Goal: Task Accomplishment & Management: Manage account settings

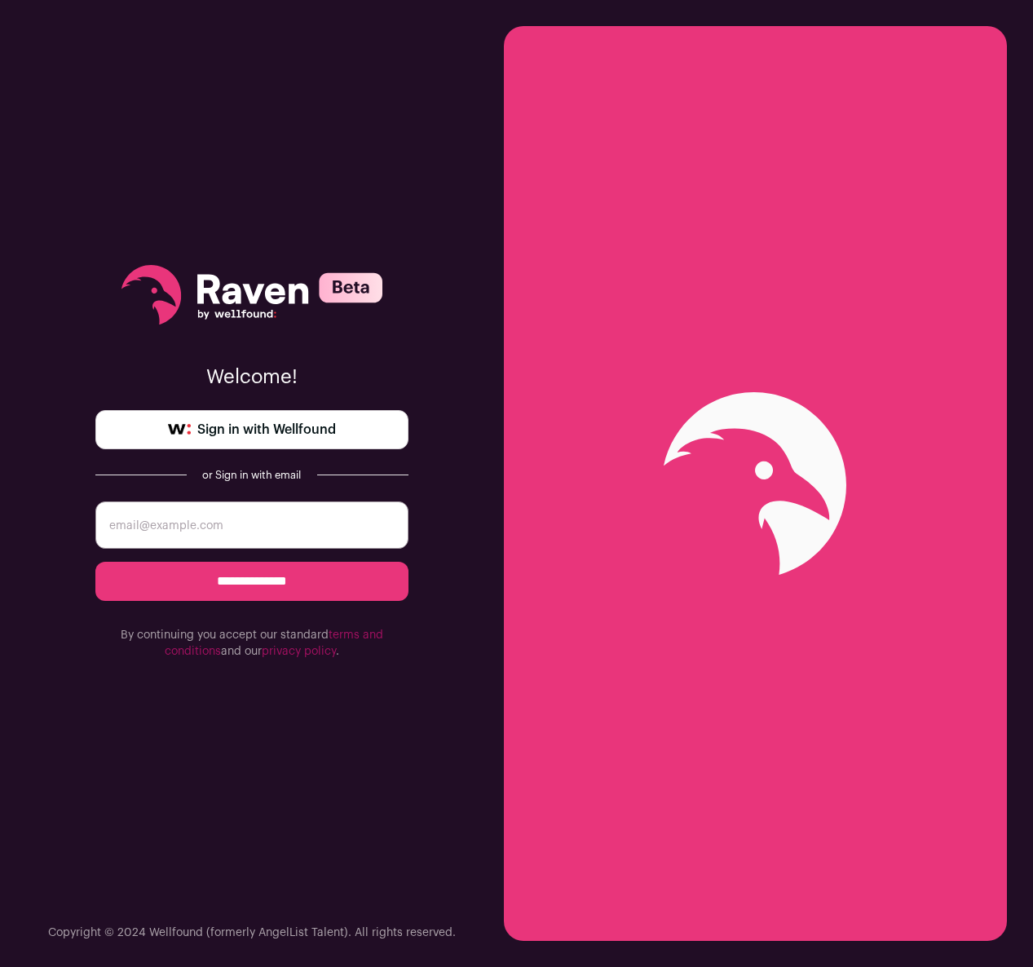
click at [264, 432] on span "Sign in with Wellfound" at bounding box center [266, 430] width 139 height 20
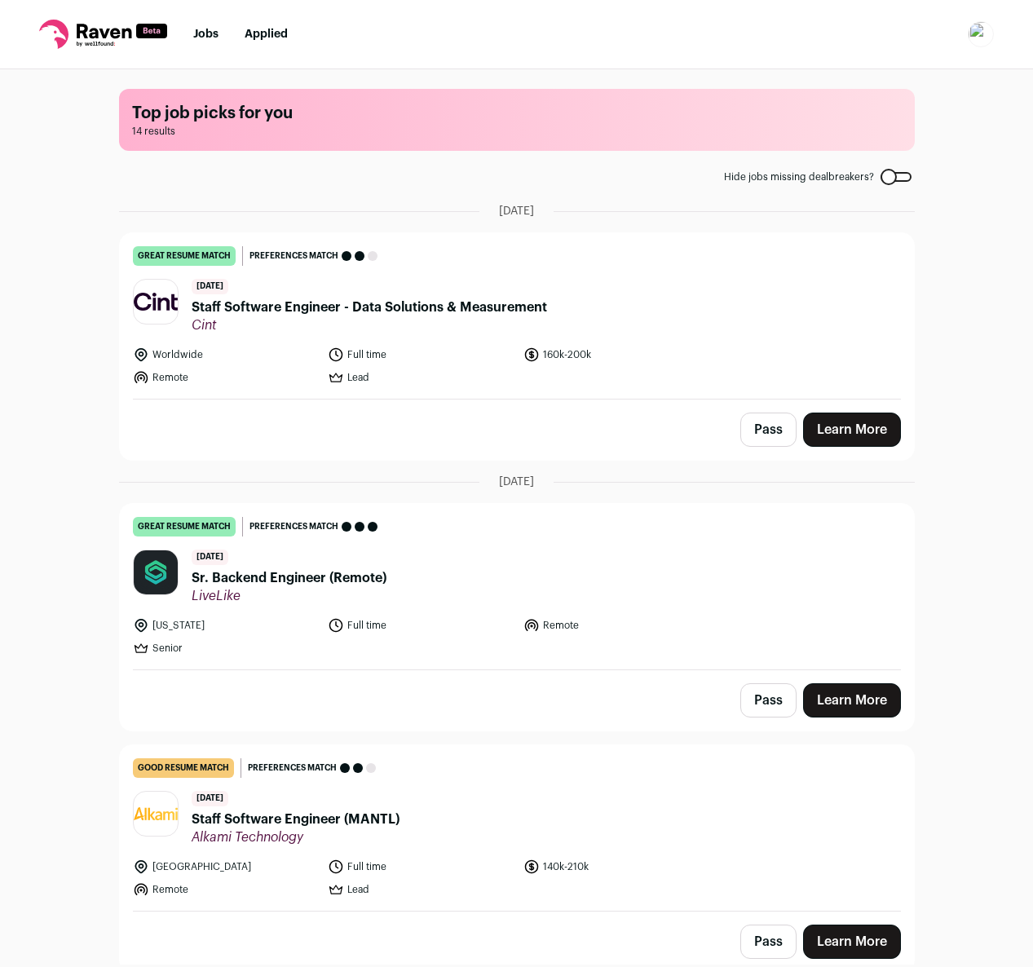
click at [974, 42] on img "Open dropdown" at bounding box center [981, 34] width 26 height 26
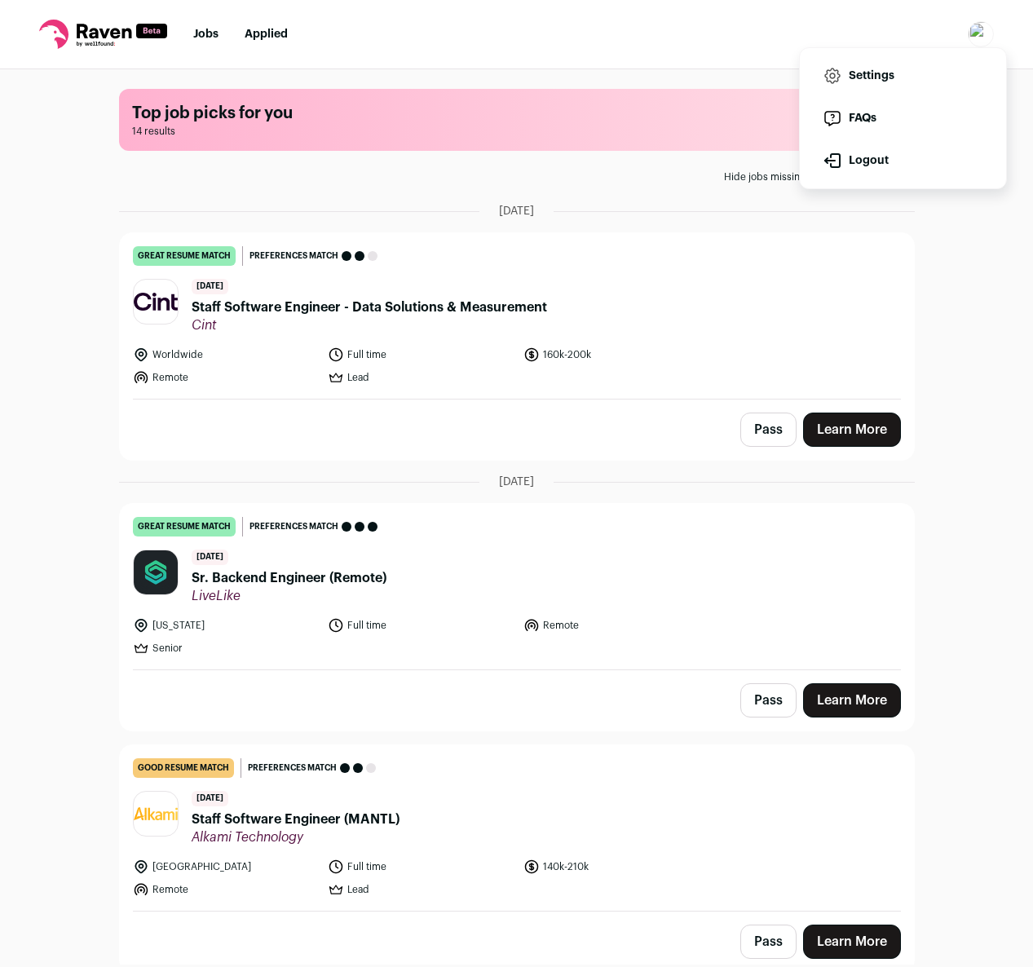
click at [881, 80] on link "Settings" at bounding box center [903, 75] width 180 height 39
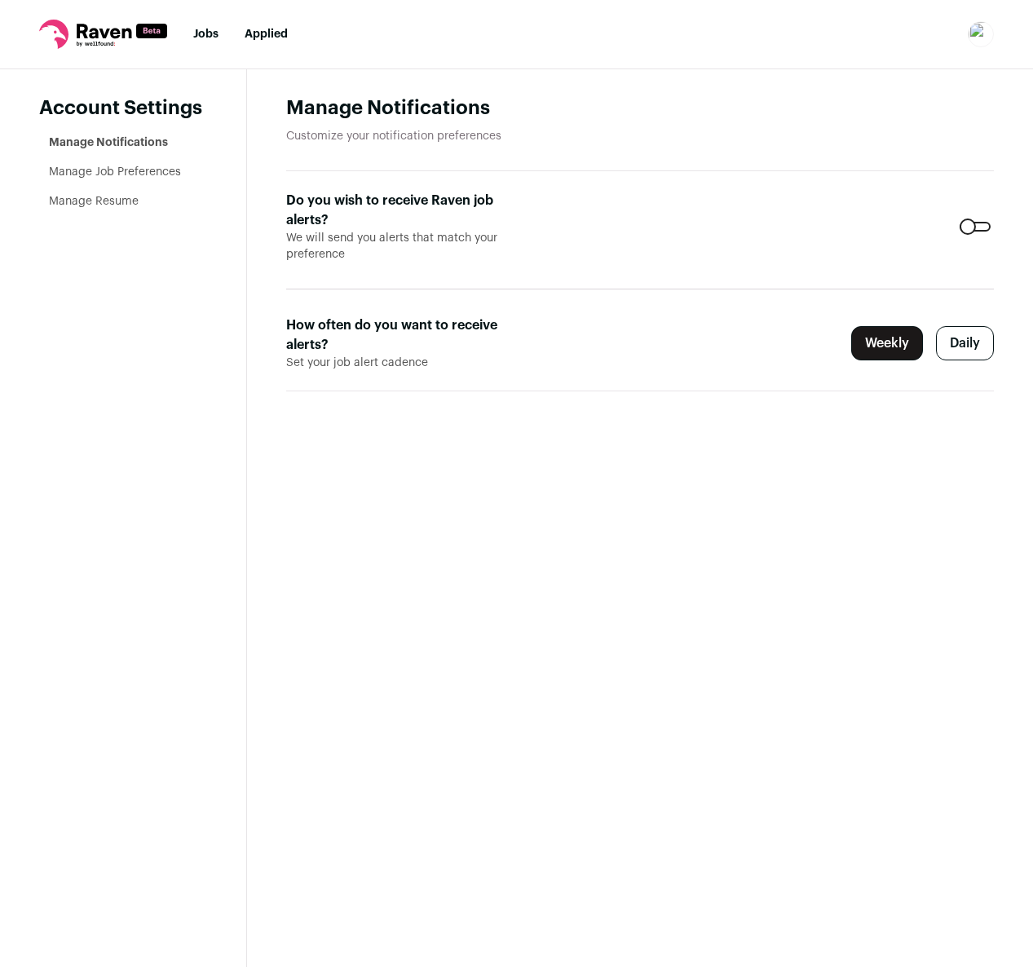
click at [86, 198] on link "Manage Resume" at bounding box center [94, 201] width 90 height 11
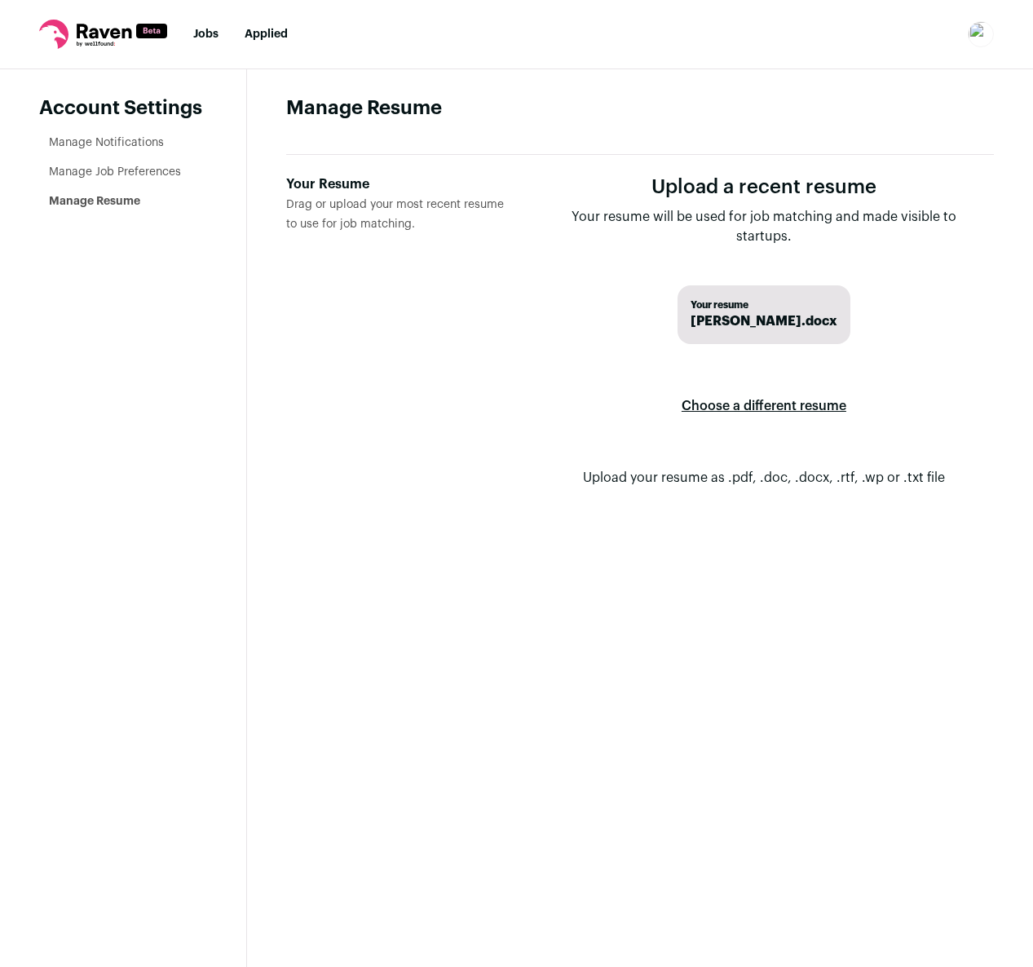
click at [91, 170] on link "Manage Job Preferences" at bounding box center [115, 171] width 132 height 11
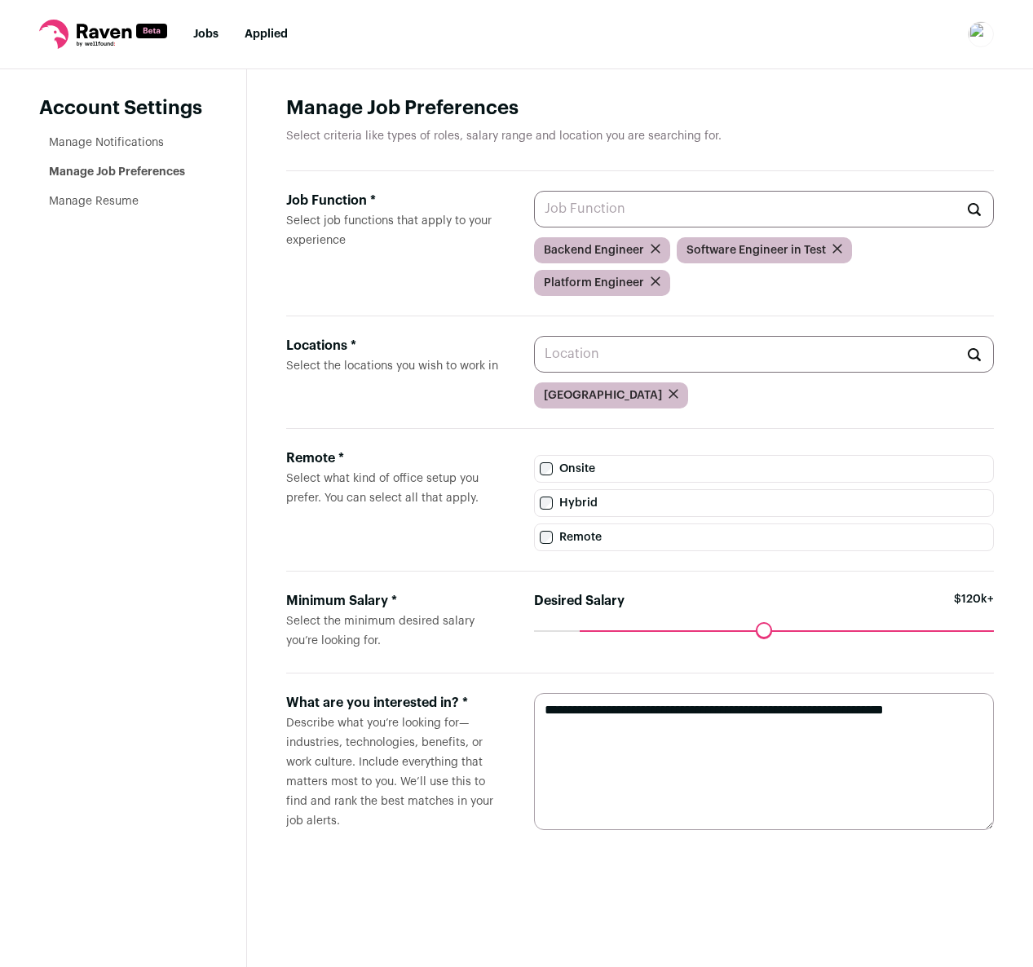
click at [105, 139] on link "Manage Notifications" at bounding box center [106, 142] width 115 height 11
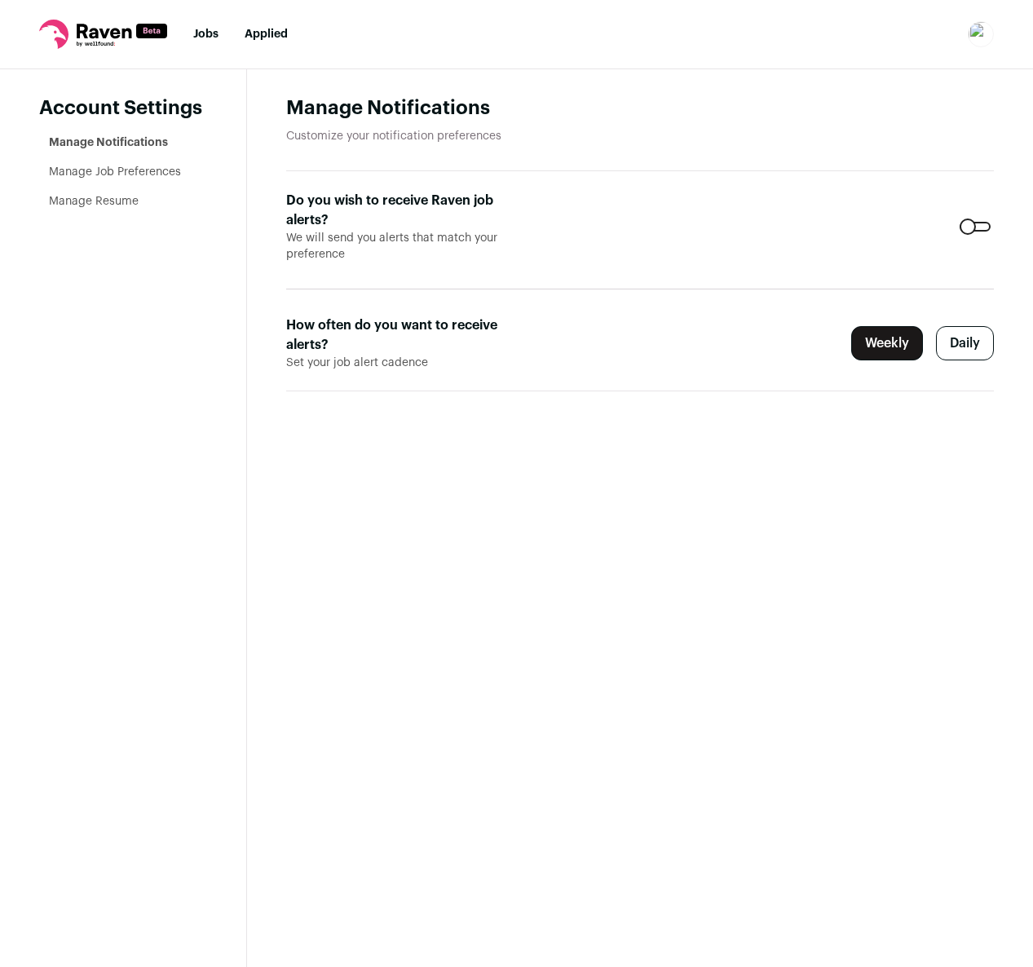
click at [99, 164] on li "Manage Job Preferences" at bounding box center [128, 172] width 158 height 16
click at [97, 171] on link "Manage Job Preferences" at bounding box center [115, 171] width 132 height 11
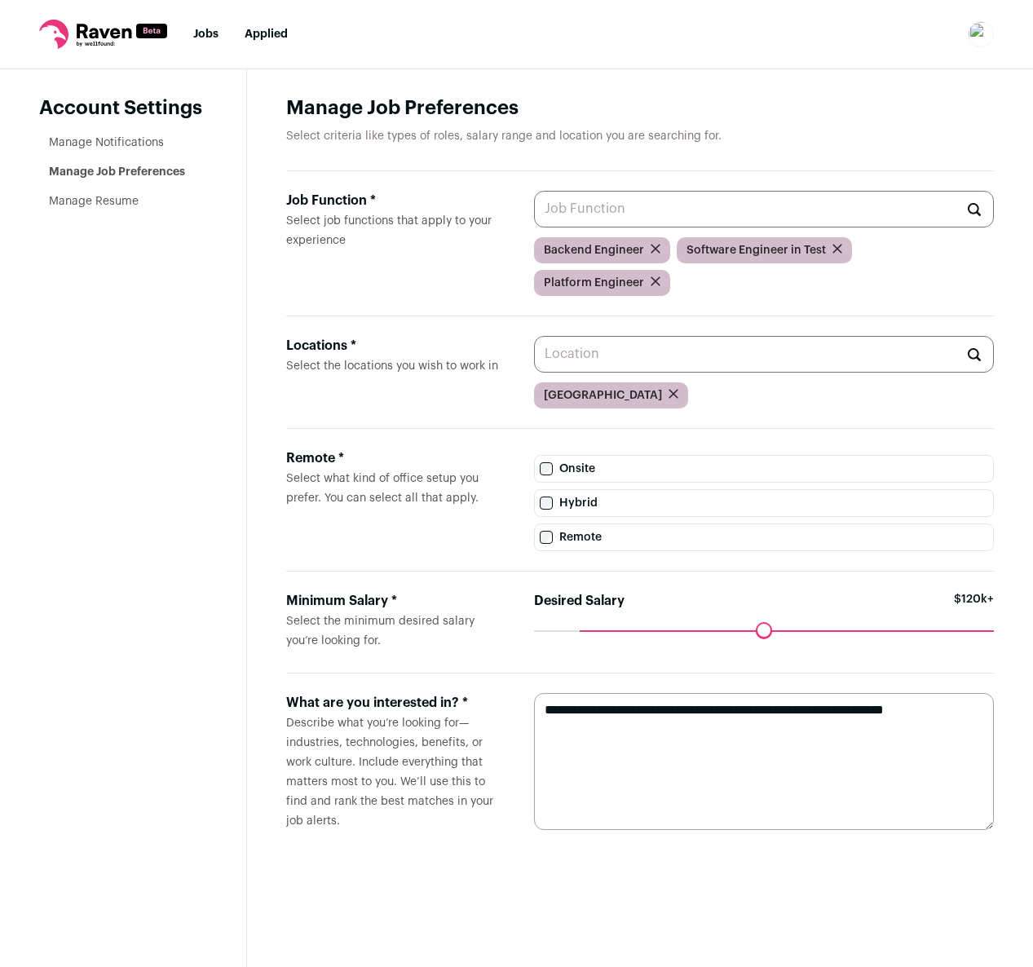
click at [97, 194] on li "Manage Resume" at bounding box center [128, 201] width 158 height 16
click at [110, 209] on aside "Account Settings Manage Notifications Manage Job Preferences Manage Resume" at bounding box center [123, 517] width 247 height 897
click at [108, 201] on link "Manage Resume" at bounding box center [94, 201] width 90 height 11
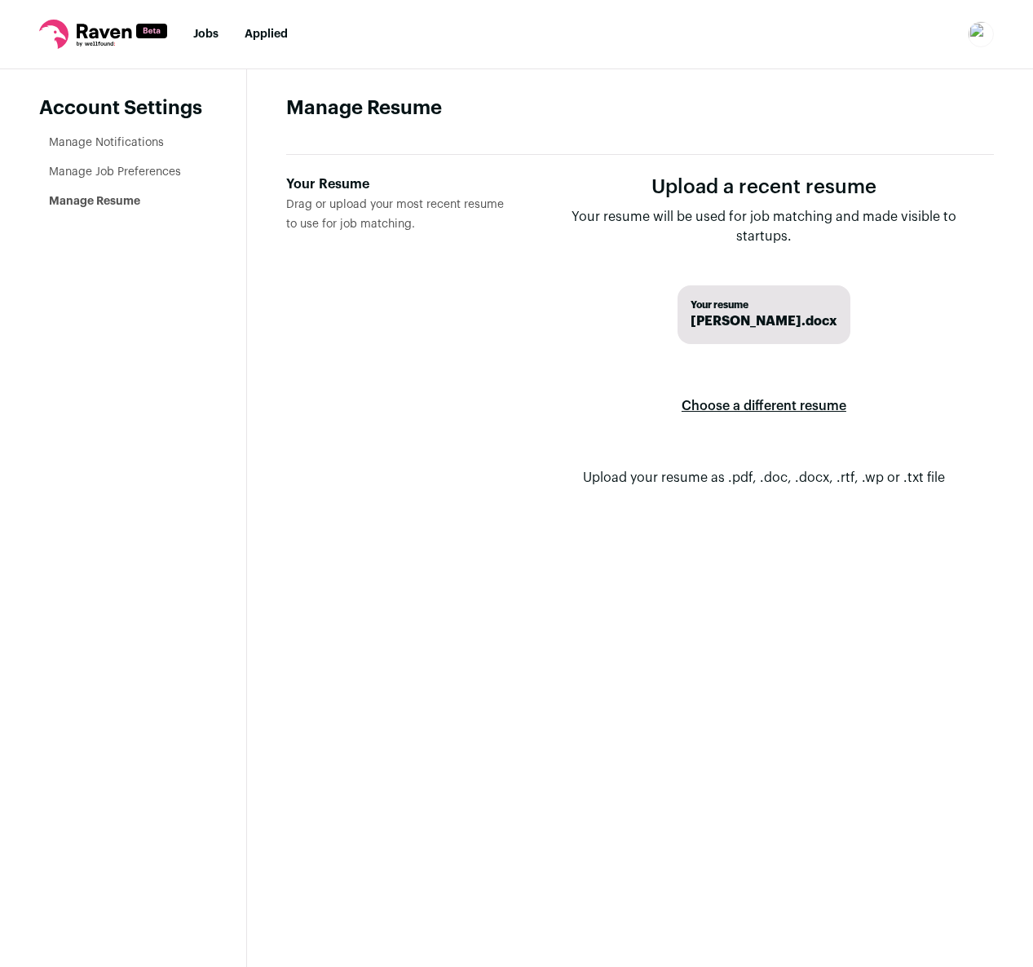
click at [977, 35] on img "Open dropdown" at bounding box center [981, 34] width 26 height 26
click at [866, 75] on link "Settings" at bounding box center [903, 75] width 180 height 39
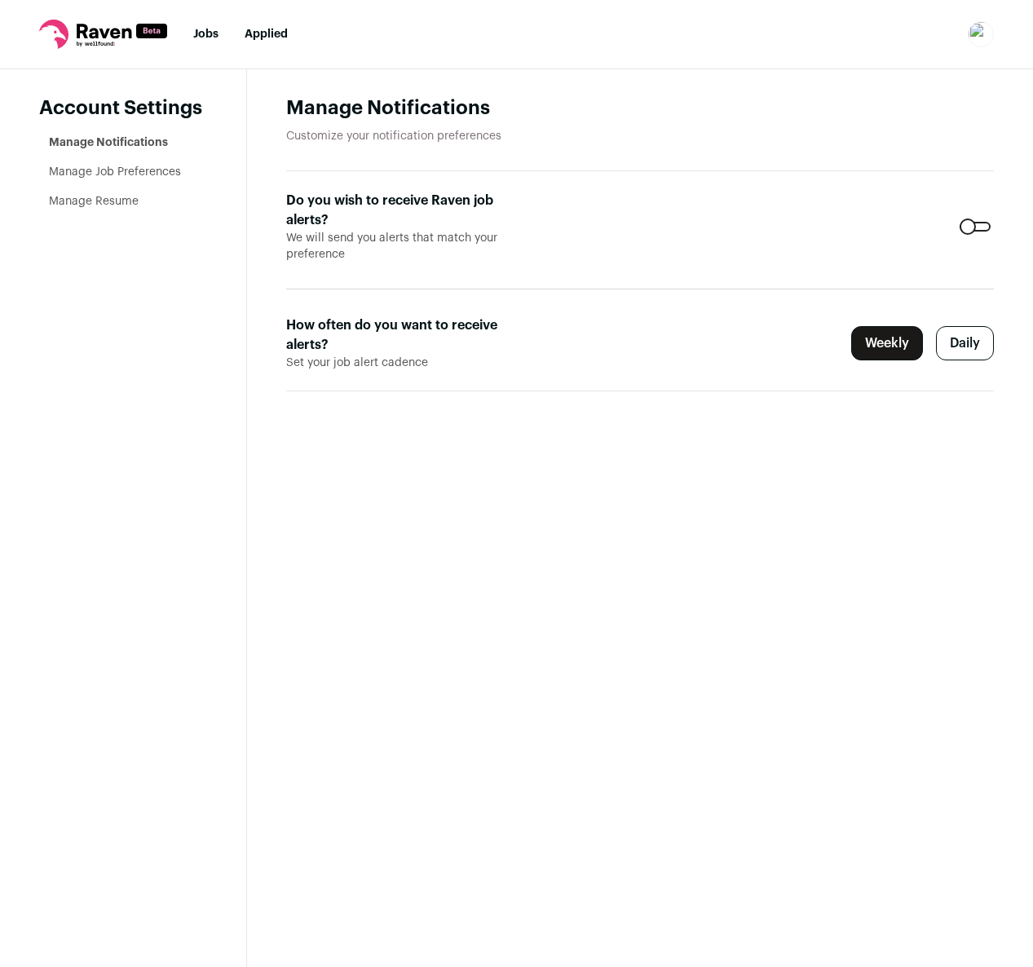
click at [60, 35] on icon at bounding box center [103, 34] width 128 height 29
click at [974, 35] on img "Open dropdown" at bounding box center [981, 34] width 26 height 26
click at [846, 116] on link "FAQs" at bounding box center [903, 118] width 180 height 39
click at [974, 38] on img "Open dropdown" at bounding box center [981, 34] width 26 height 26
click at [871, 77] on link "Settings" at bounding box center [903, 75] width 180 height 39
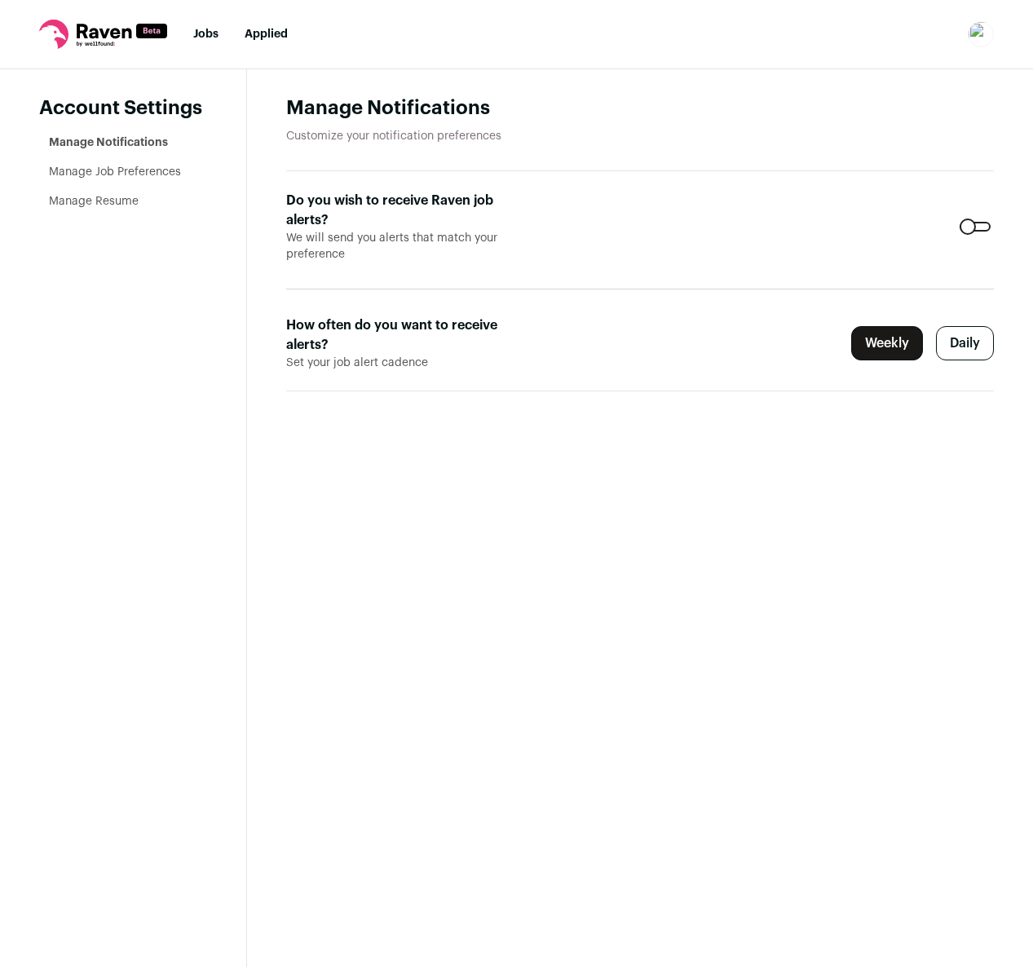
click at [95, 34] on icon at bounding box center [104, 31] width 55 height 15
click at [89, 143] on link "Manage Notifications" at bounding box center [108, 142] width 119 height 11
click at [91, 168] on link "Manage Job Preferences" at bounding box center [115, 171] width 132 height 11
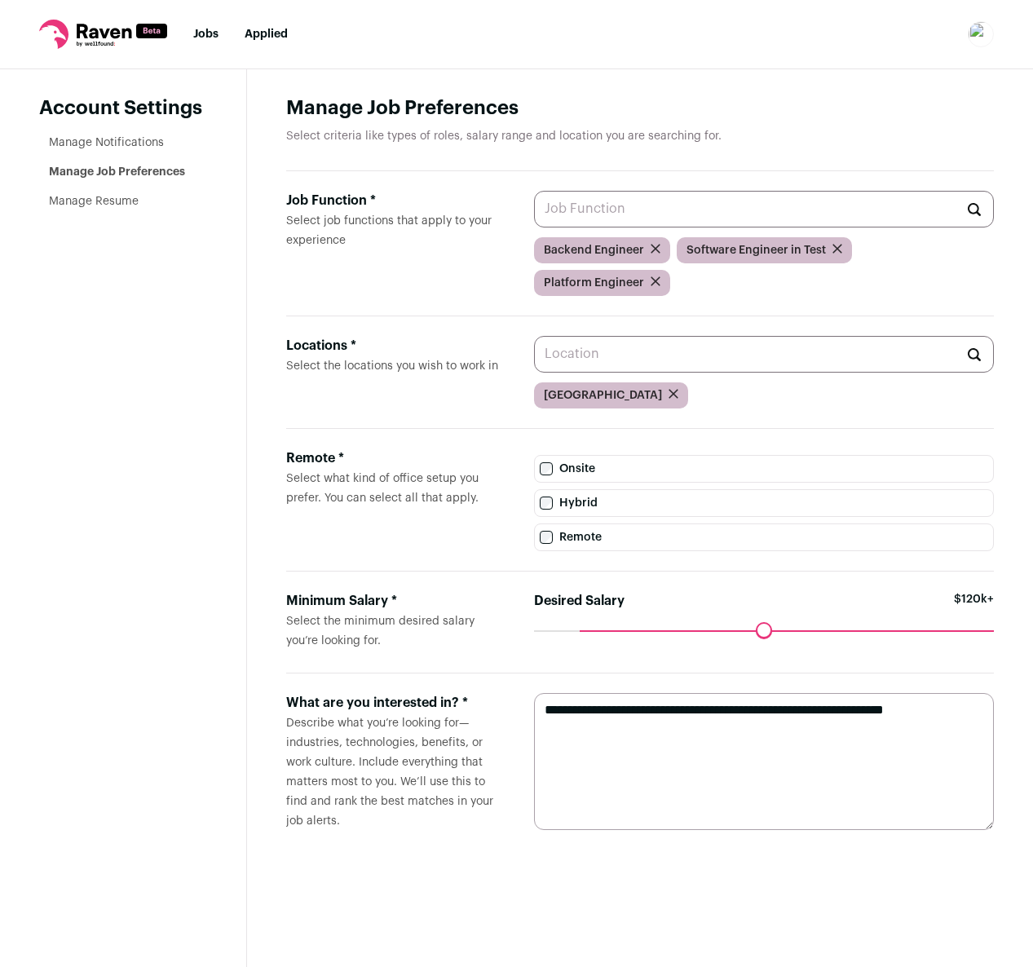
click at [79, 199] on link "Manage Resume" at bounding box center [94, 201] width 90 height 11
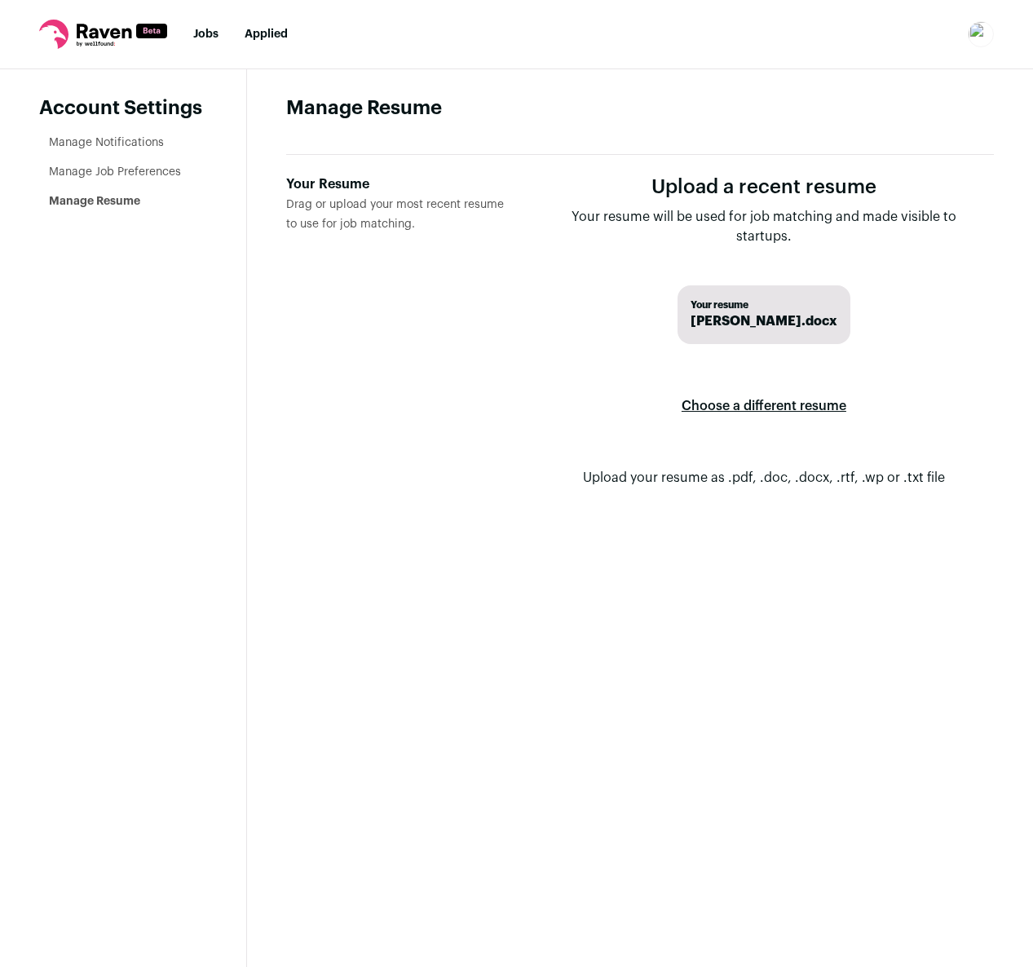
click at [93, 172] on link "Manage Job Preferences" at bounding box center [115, 171] width 132 height 11
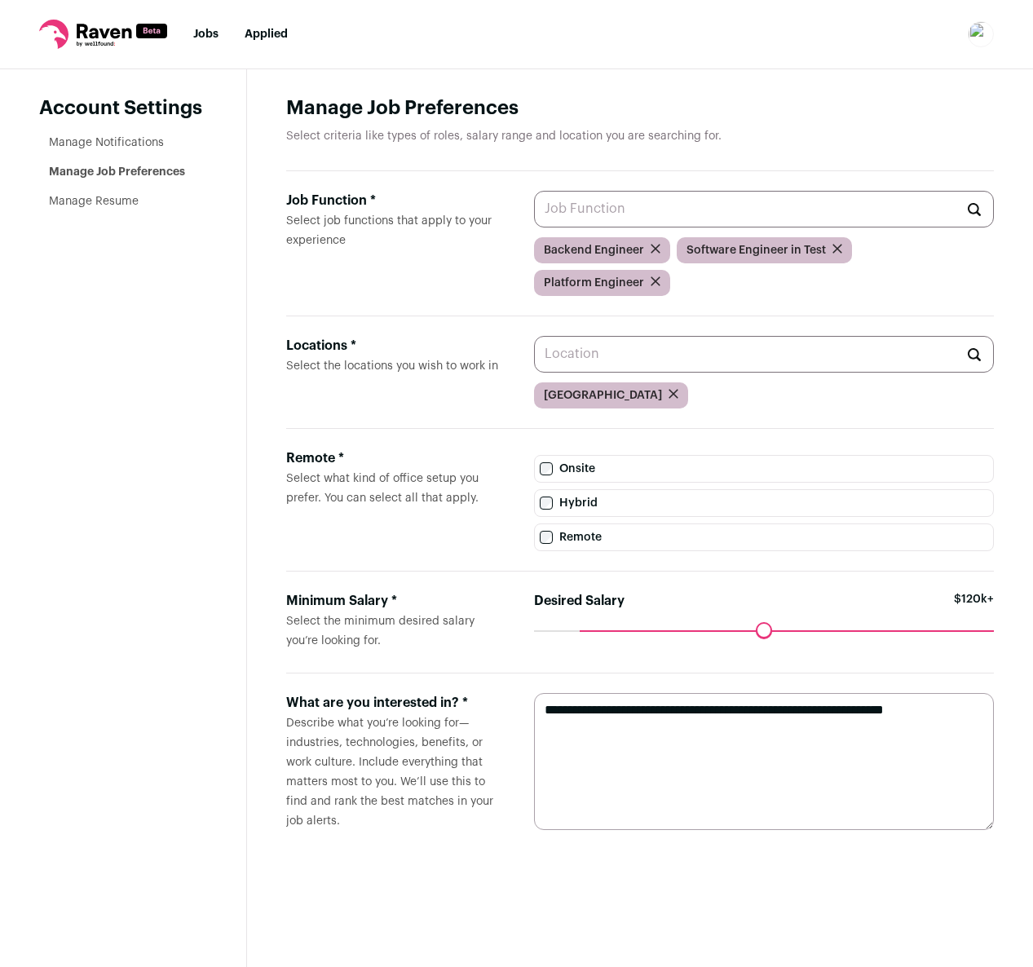
click at [85, 143] on link "Manage Notifications" at bounding box center [106, 142] width 115 height 11
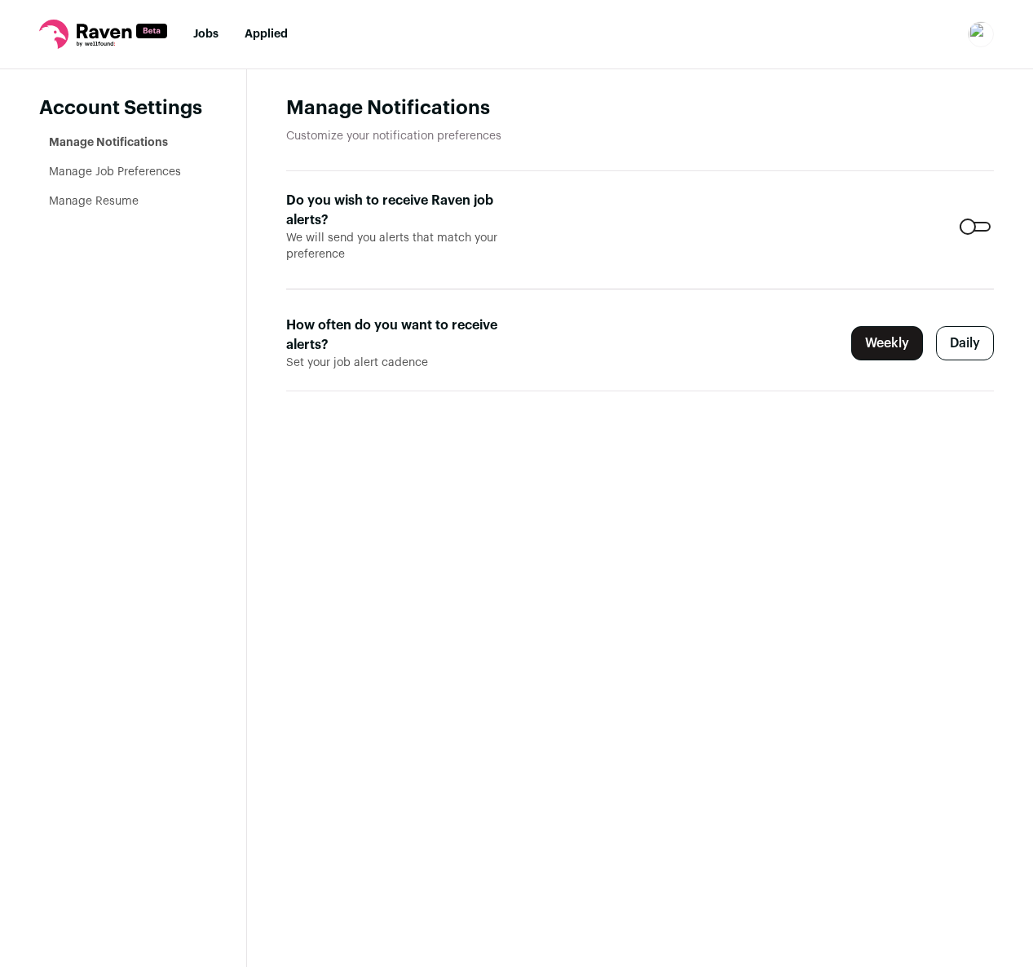
click at [975, 37] on img "Open dropdown" at bounding box center [981, 34] width 26 height 26
click at [882, 76] on link "Settings" at bounding box center [903, 75] width 180 height 39
click at [977, 36] on img "Open dropdown" at bounding box center [981, 34] width 26 height 26
click at [898, 165] on button "Logout" at bounding box center [903, 160] width 180 height 39
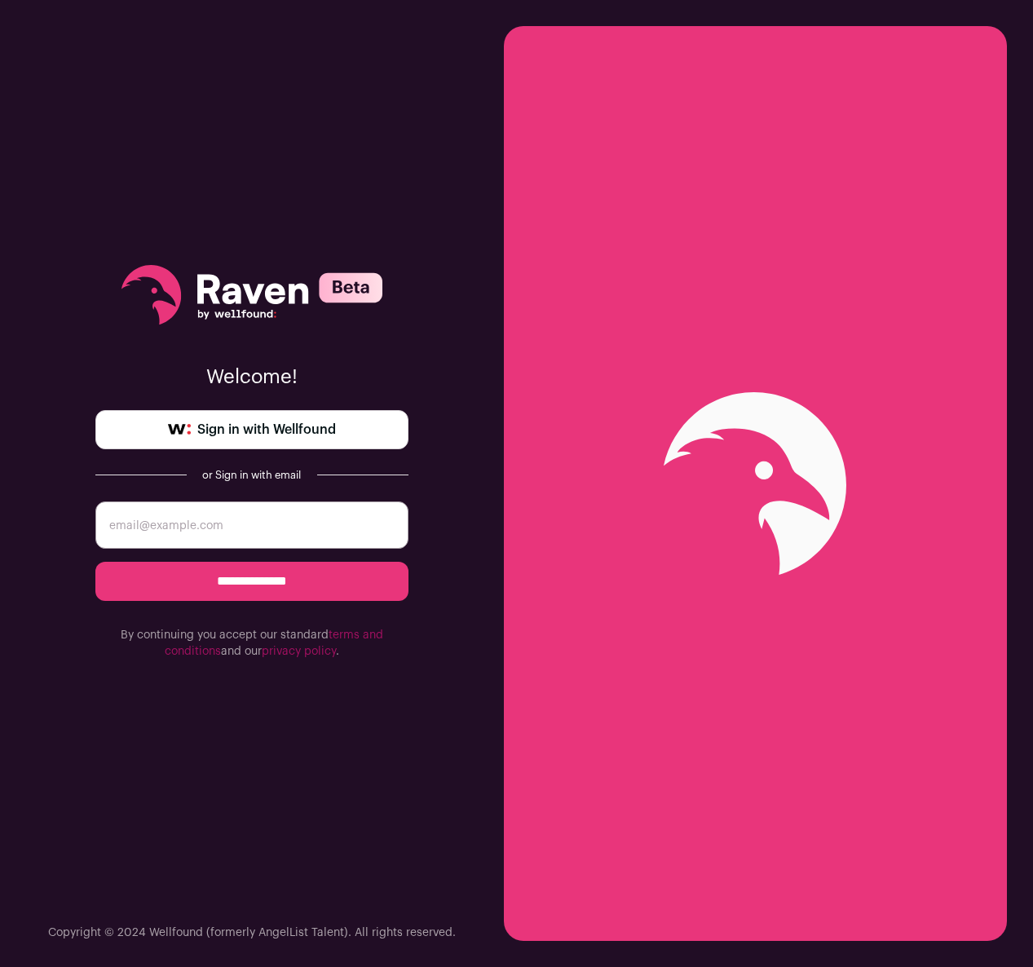
click at [276, 428] on span "Sign in with Wellfound" at bounding box center [266, 430] width 139 height 20
